Goal: Task Accomplishment & Management: Manage account settings

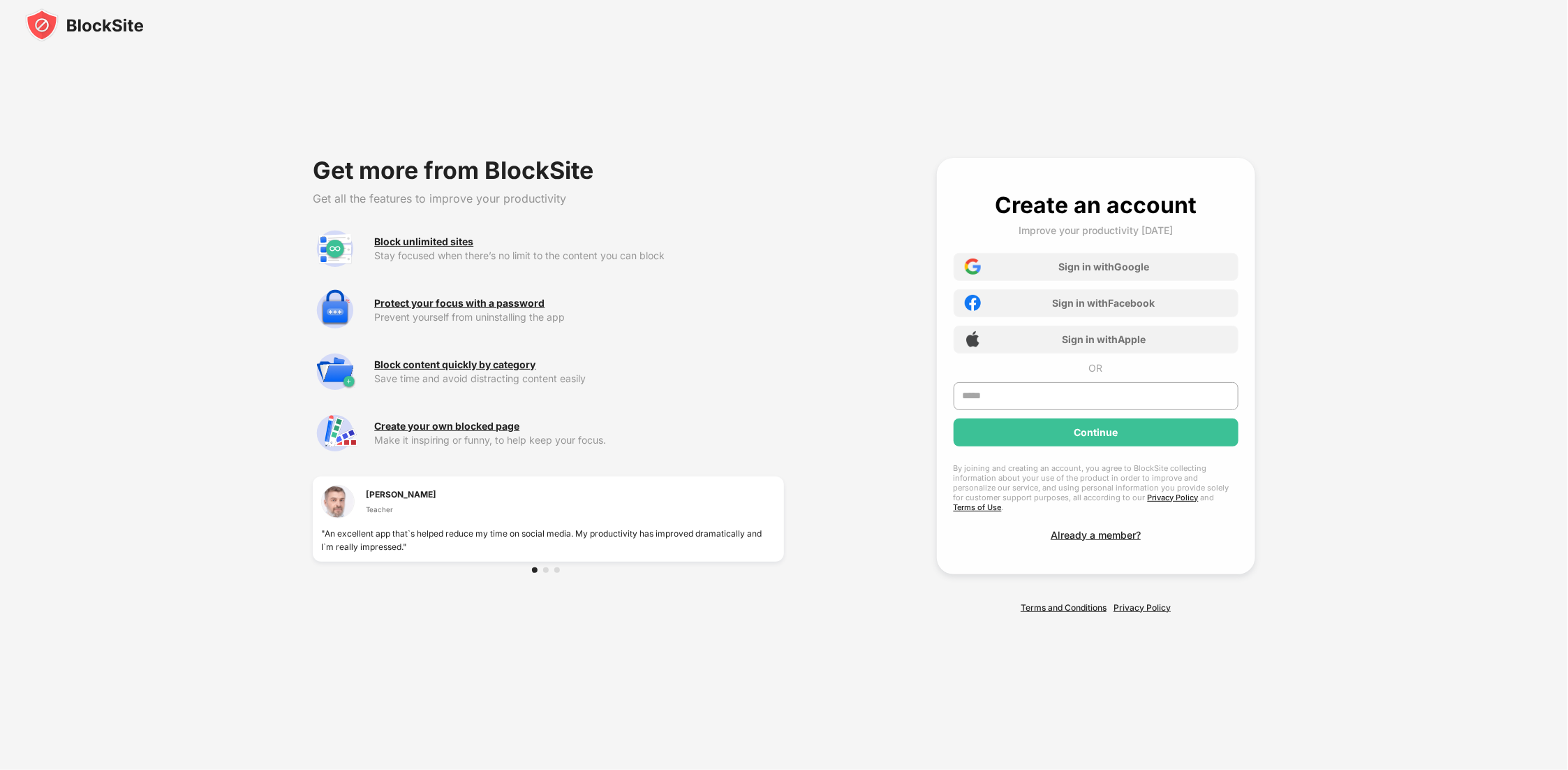
click at [112, 23] on img at bounding box center [85, 25] width 119 height 33
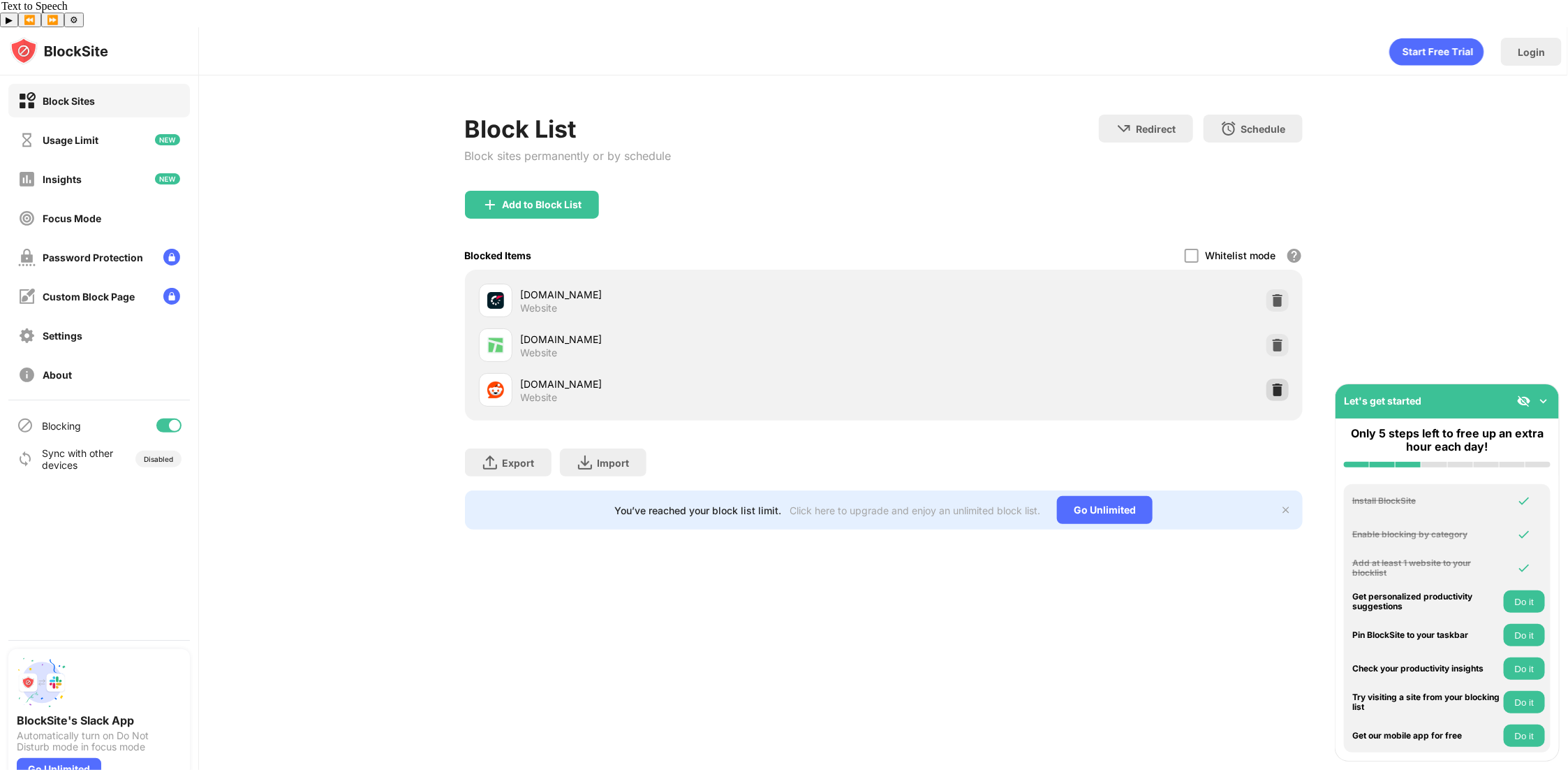
click at [1273, 383] on img at bounding box center [1278, 390] width 14 height 14
